Goal: Find specific page/section: Find specific page/section

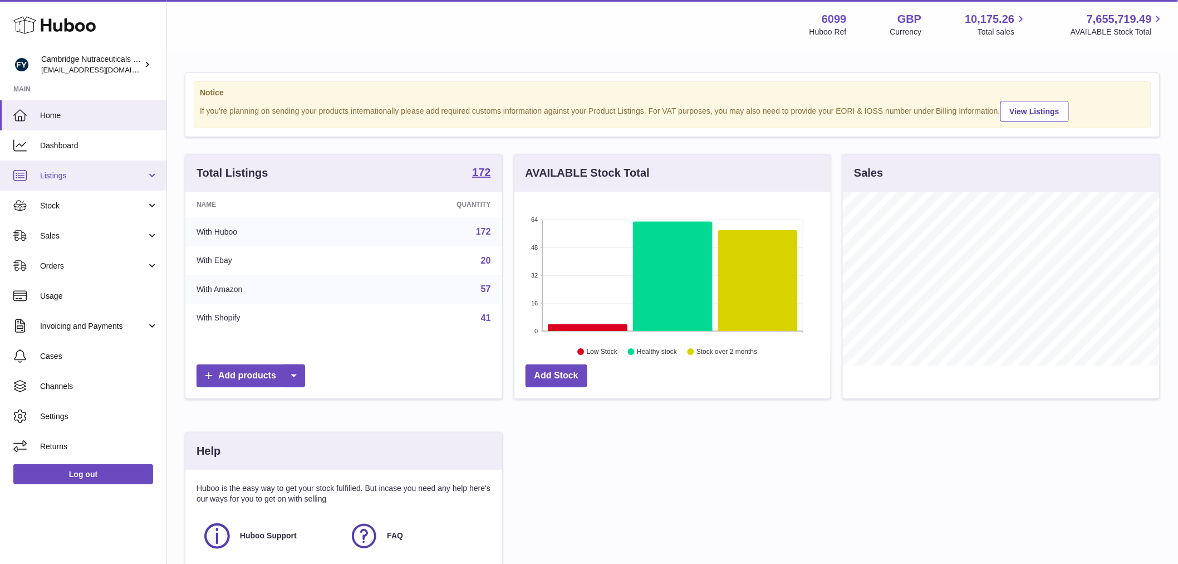
scroll to position [174, 316]
click at [74, 203] on span "Stock" at bounding box center [93, 205] width 106 height 11
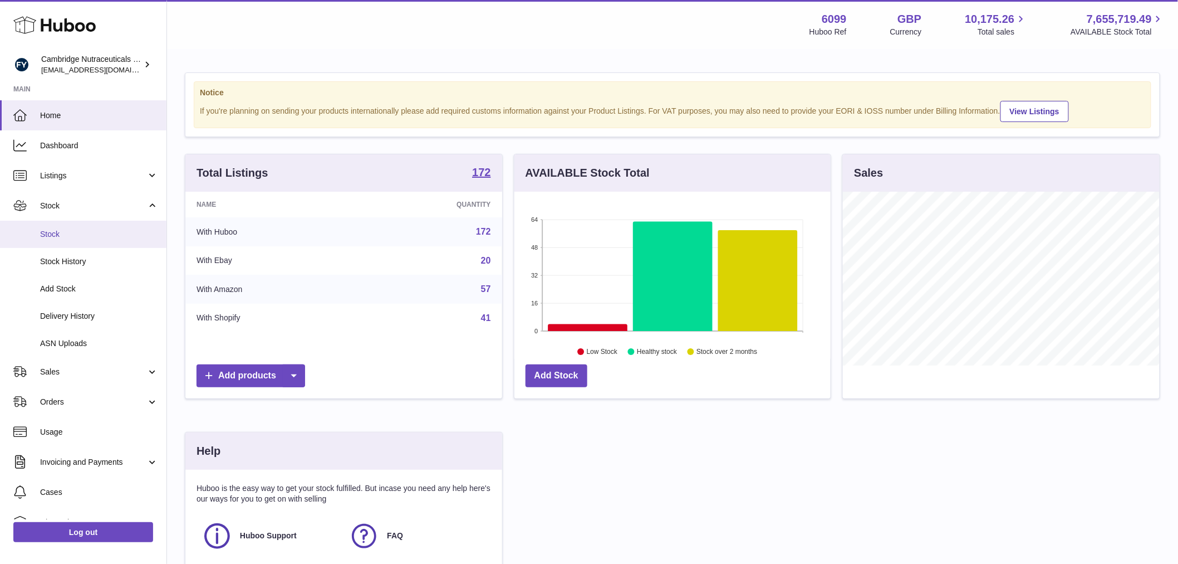
click at [65, 229] on span "Stock" at bounding box center [99, 234] width 118 height 11
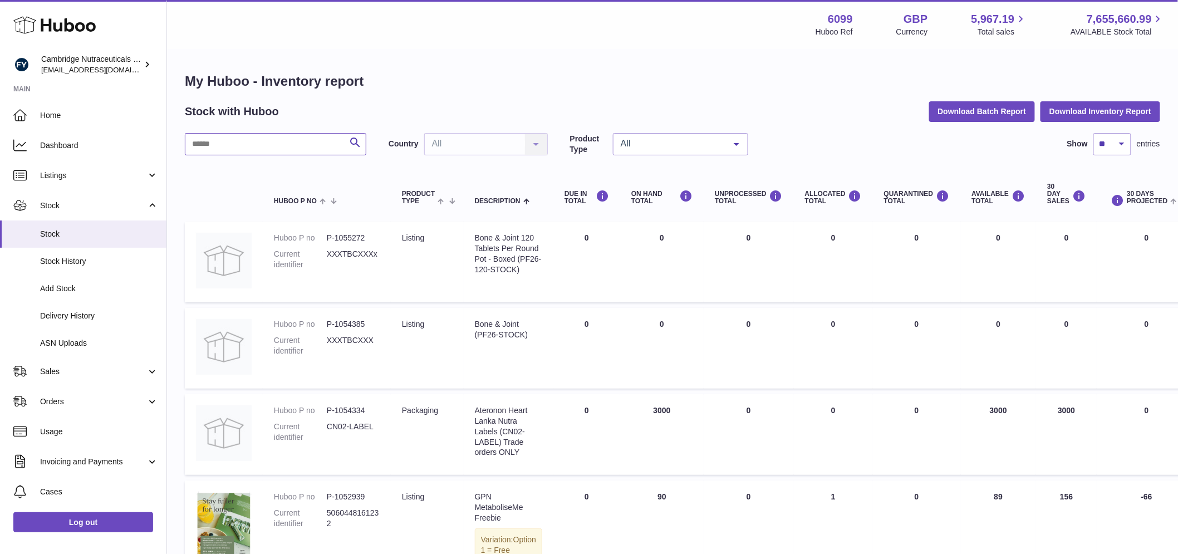
click at [221, 145] on input "text" at bounding box center [276, 144] width 182 height 22
type input "****"
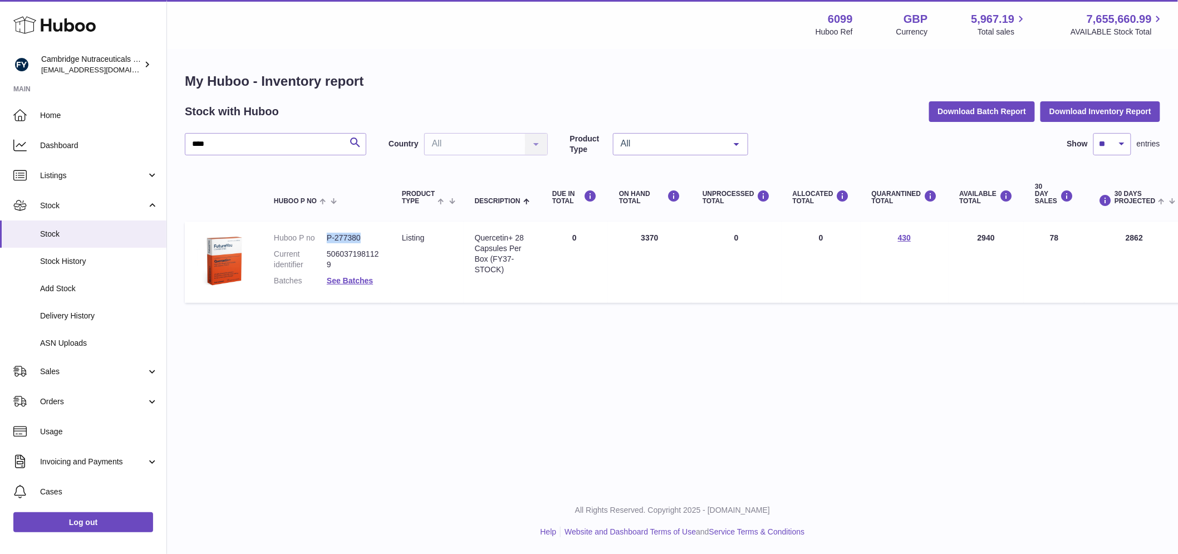
drag, startPoint x: 359, startPoint y: 237, endPoint x: 323, endPoint y: 237, distance: 35.6
click at [323, 237] on dl "Huboo P no P-277380 Current identifier 5060371981129 Batches See Batches" at bounding box center [327, 262] width 106 height 59
copy dl "P-277380"
drag, startPoint x: 507, startPoint y: 237, endPoint x: 482, endPoint y: 236, distance: 24.6
click at [504, 237] on div "Quercetin+ 28 Capsules Per Box (FY37-STOCK)" at bounding box center [502, 254] width 55 height 42
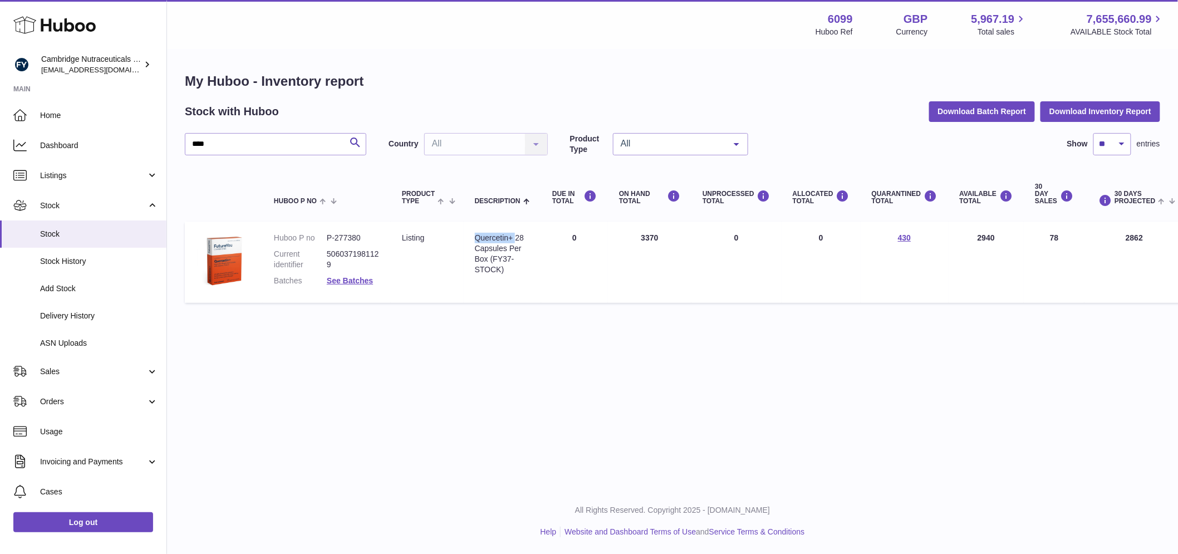
drag, startPoint x: 478, startPoint y: 237, endPoint x: 516, endPoint y: 239, distance: 38.0
click at [516, 239] on td "Description Quercetin+ 28 Capsules Per Box (FY37-STOCK)" at bounding box center [502, 262] width 77 height 81
copy div "Quercetin+"
